Goal: Task Accomplishment & Management: Manage account settings

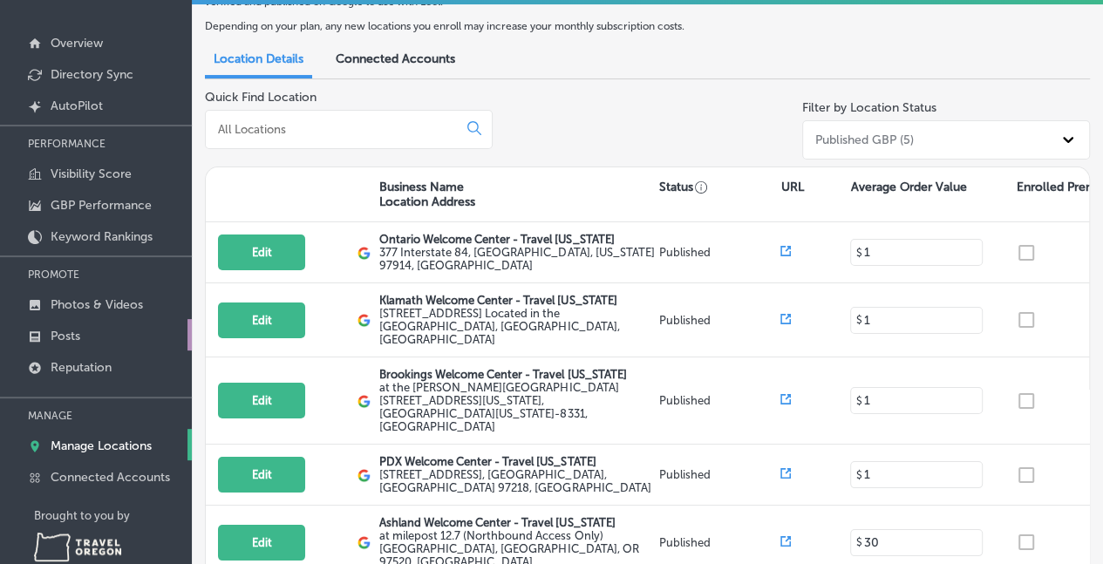
scroll to position [87, 0]
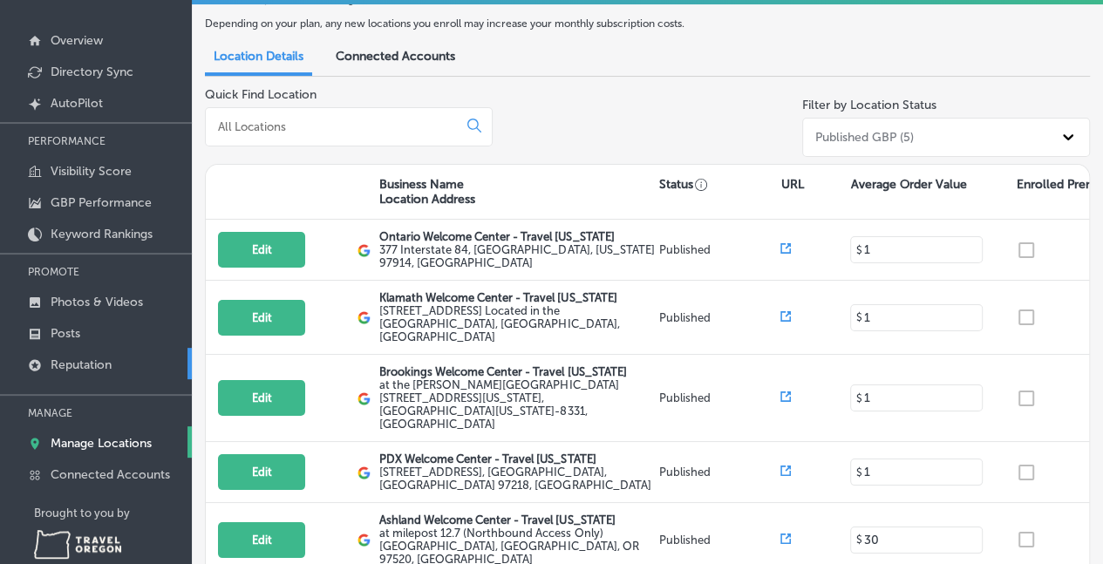
click at [73, 358] on p "Reputation" at bounding box center [81, 364] width 61 height 15
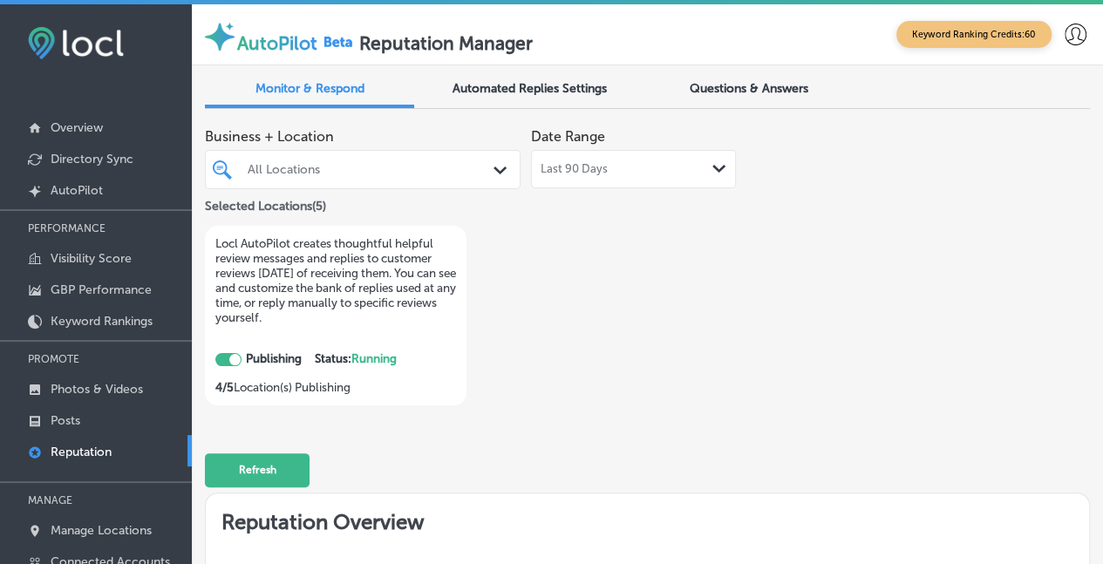
checkbox input "true"
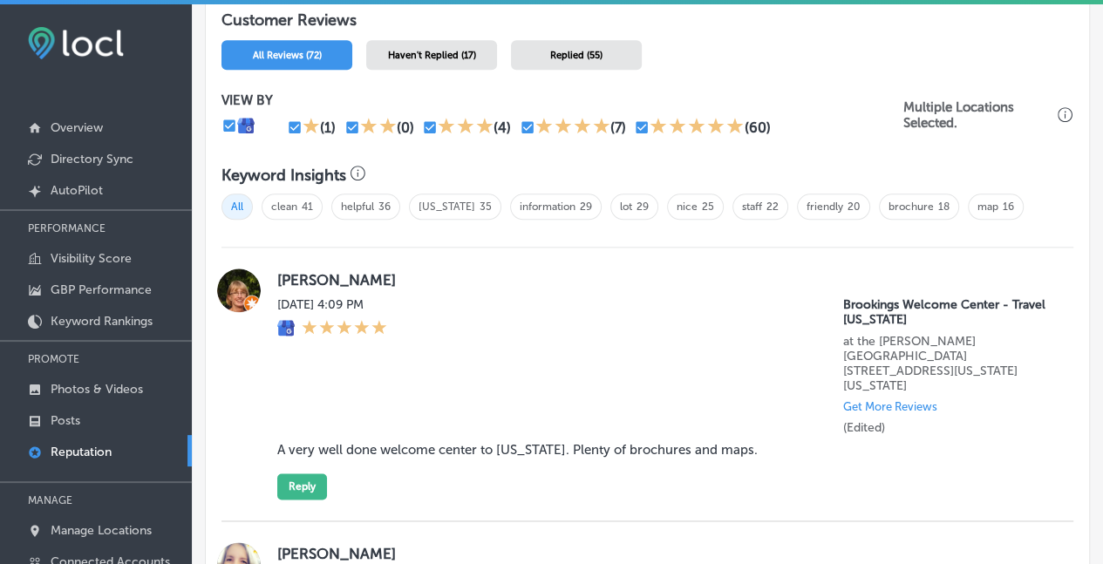
scroll to position [959, 0]
click at [591, 285] on div "[PERSON_NAME] [DATE] 4:09 PM Brookings Welcome Center - Travel [US_STATE] at th…" at bounding box center [664, 383] width 775 height 231
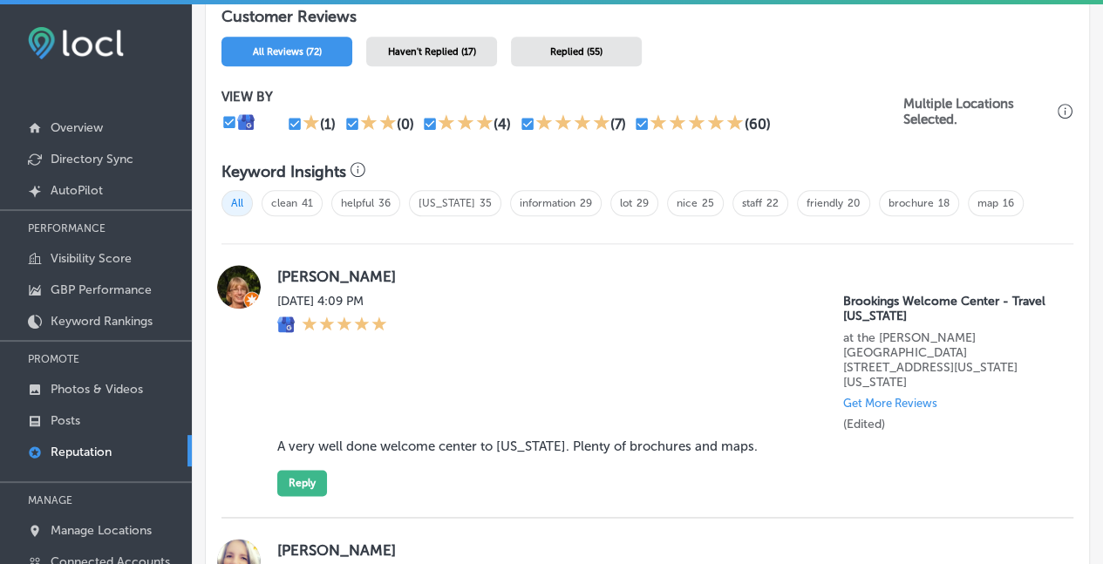
scroll to position [961, 0]
click at [501, 324] on div "[DATE] 4:09 PM Brookings Welcome Center - Travel [US_STATE] at the [PERSON_NAME…" at bounding box center [664, 364] width 775 height 138
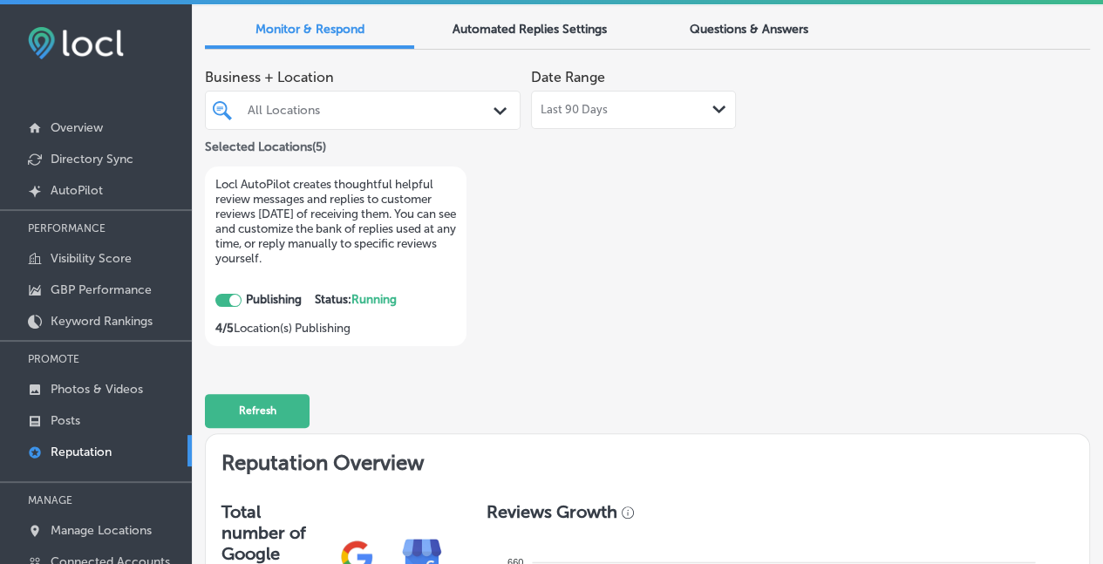
scroll to position [0, 0]
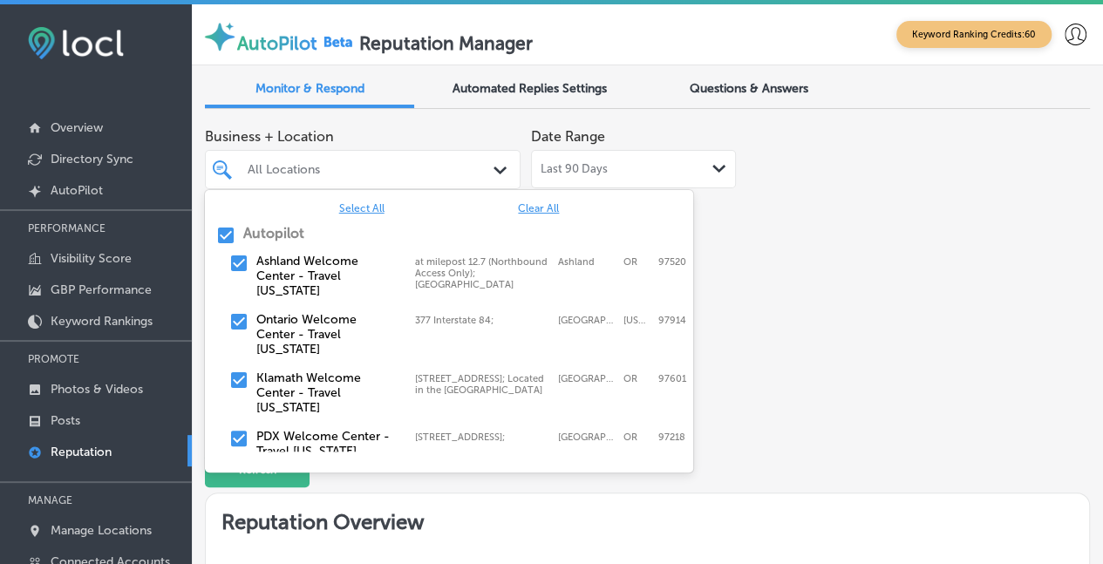
click at [497, 167] on polygon at bounding box center [499, 171] width 13 height 8
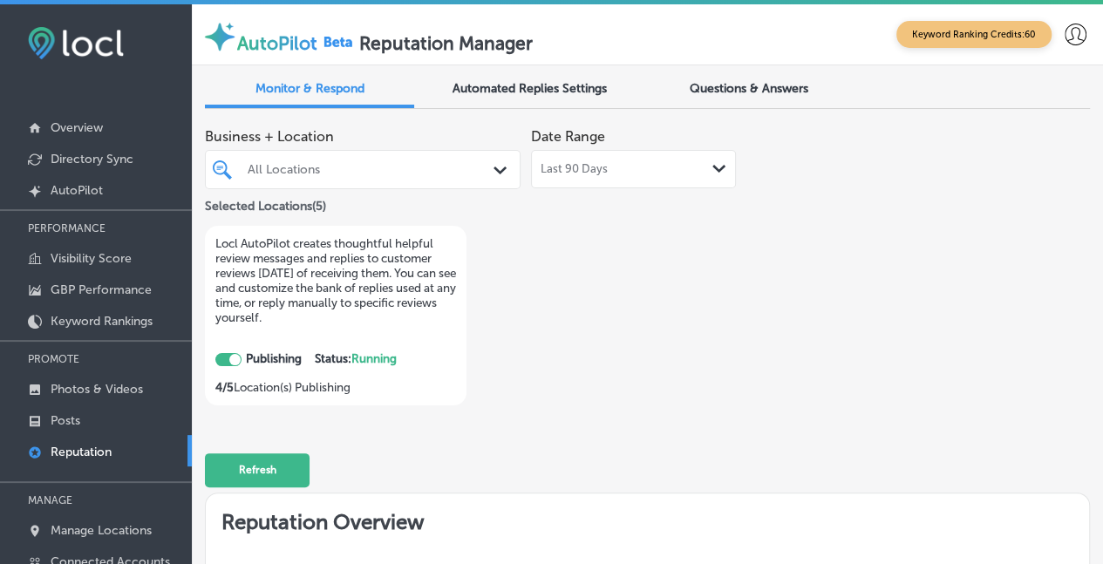
click at [497, 167] on polygon at bounding box center [499, 171] width 13 height 8
click at [277, 459] on button "Refresh" at bounding box center [257, 470] width 105 height 34
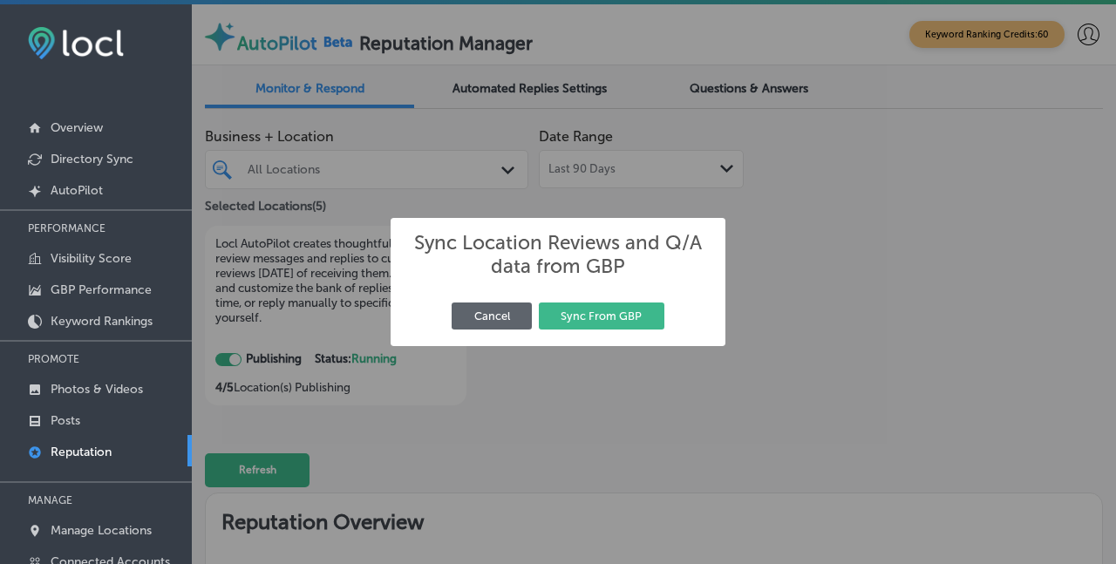
click at [493, 299] on div "Cancel Sync From GBP" at bounding box center [558, 316] width 309 height 34
click at [497, 329] on button "Cancel" at bounding box center [492, 316] width 80 height 27
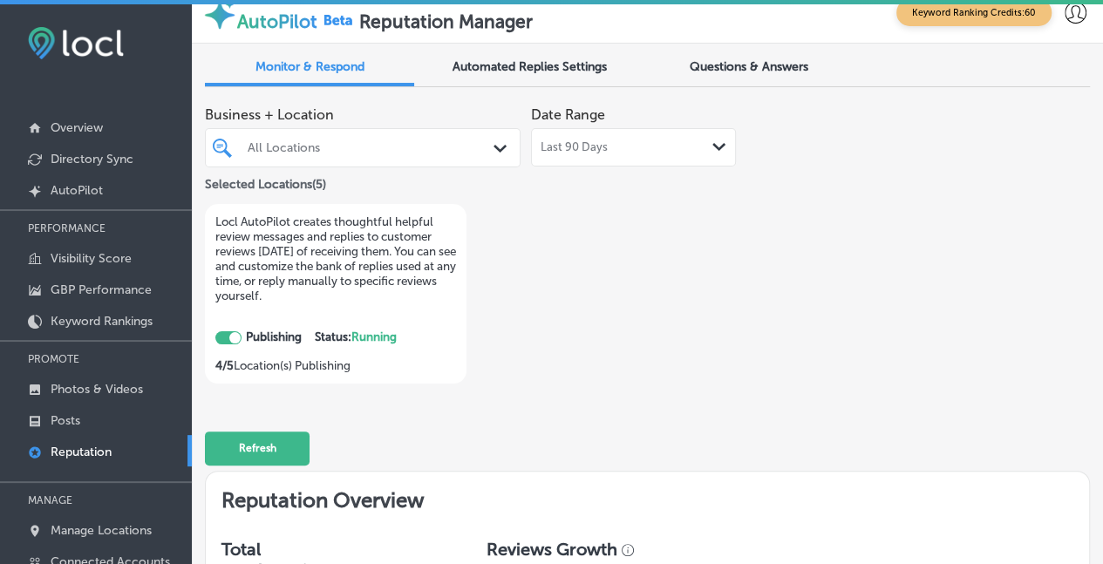
scroll to position [17, 0]
